Goal: Communication & Community: Participate in discussion

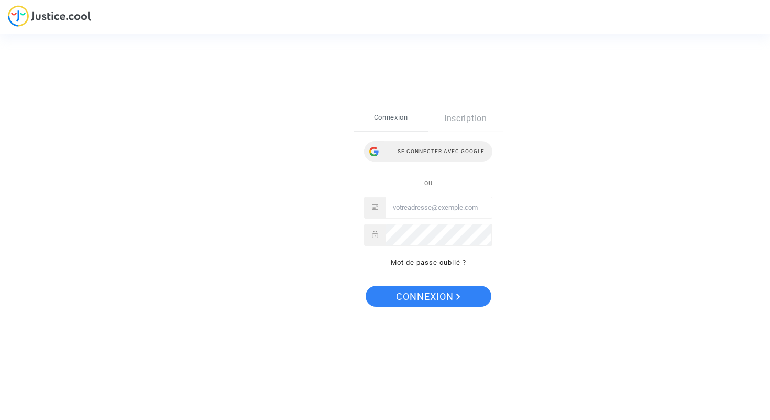
click at [430, 154] on div "Se connecter avec Google" at bounding box center [428, 151] width 128 height 21
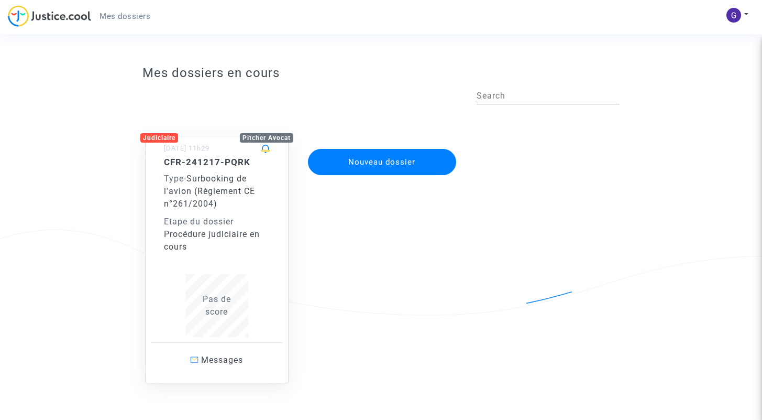
click at [312, 84] on div "Mes dossiers en cours Search Judiciaire Pitcher Avocat 17/12/2024 - 11h29 CFR-2…" at bounding box center [380, 258] width 477 height 396
click at [230, 245] on div "Procédure judiciaire en cours" at bounding box center [217, 240] width 106 height 25
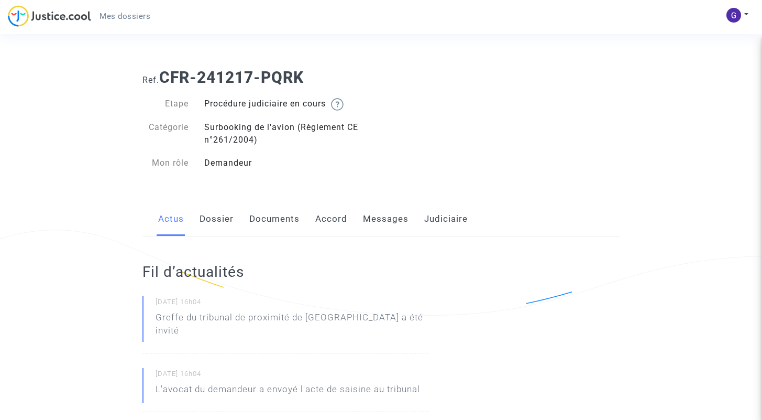
click at [328, 150] on div "Etape Procédure judiciaire en cours Catégorie Surbooking de l'avion (Règlement …" at bounding box center [257, 133] width 231 height 72
click at [383, 225] on link "Messages" at bounding box center [386, 219] width 46 height 35
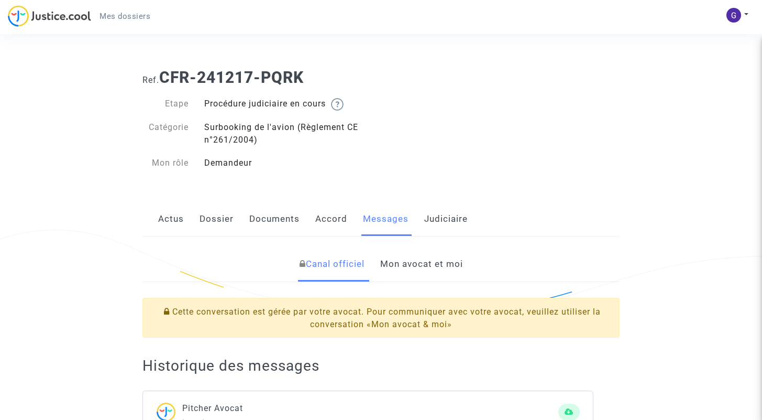
click at [407, 273] on link "Mon avocat et moi" at bounding box center [421, 264] width 83 height 35
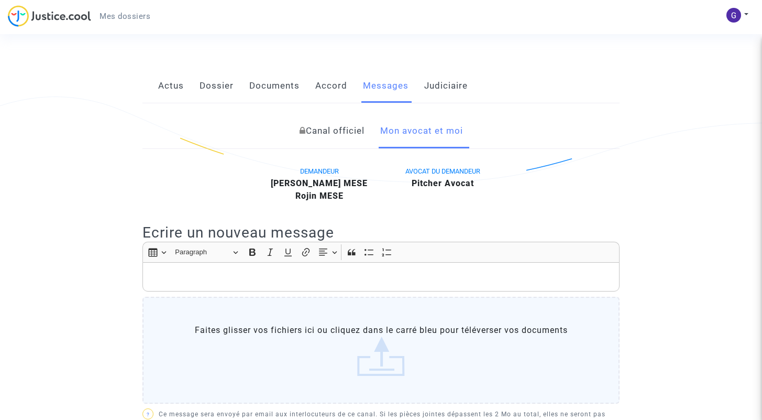
scroll to position [134, 0]
click at [242, 281] on p "Rich Text Editor, main" at bounding box center [381, 276] width 466 height 13
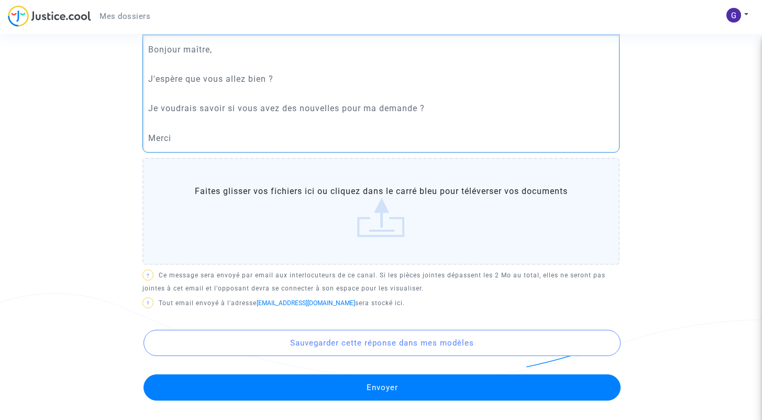
scroll to position [365, 0]
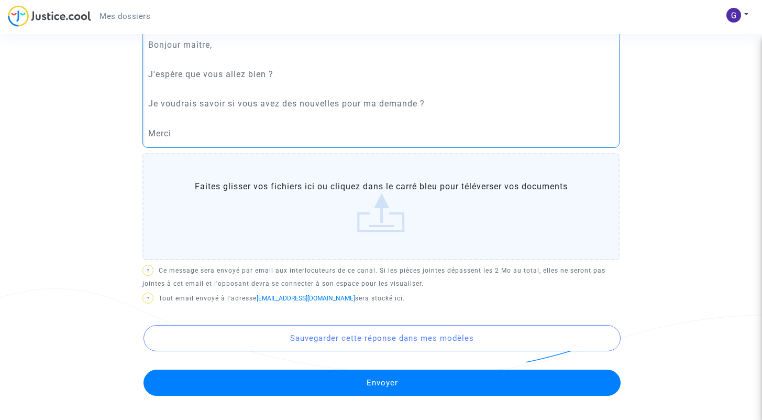
click at [379, 380] on button "Envoyer" at bounding box center [382, 382] width 477 height 26
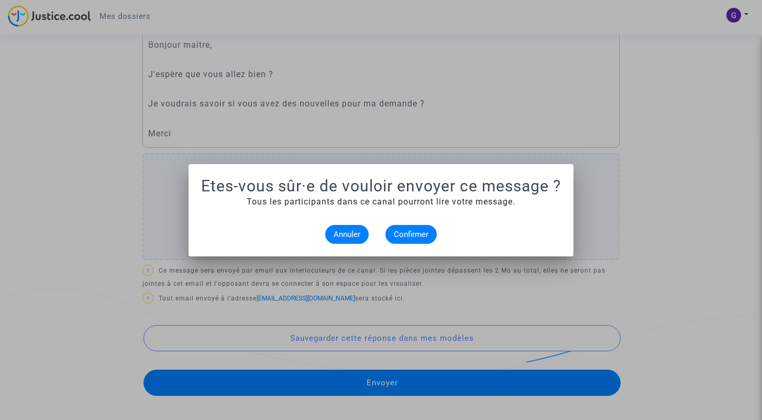
scroll to position [0, 0]
click at [409, 234] on span "Confirmer" at bounding box center [411, 233] width 35 height 9
